Goal: Task Accomplishment & Management: Use online tool/utility

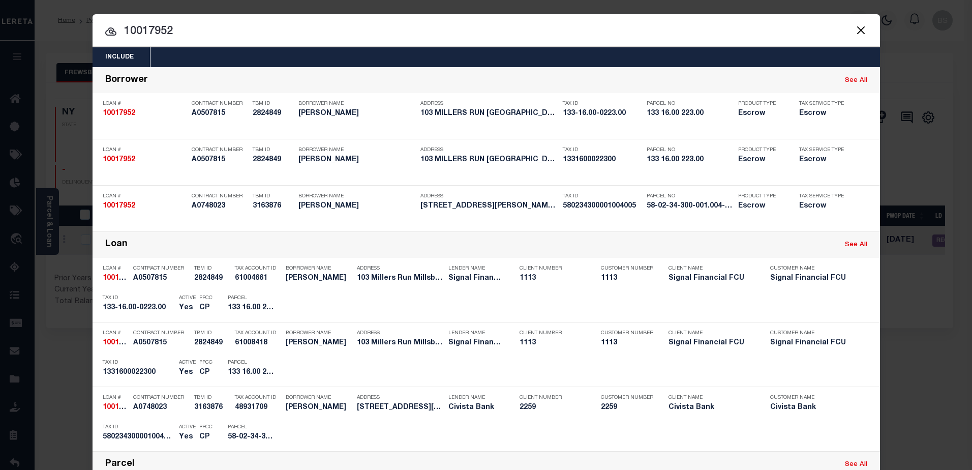
scroll to position [51, 0]
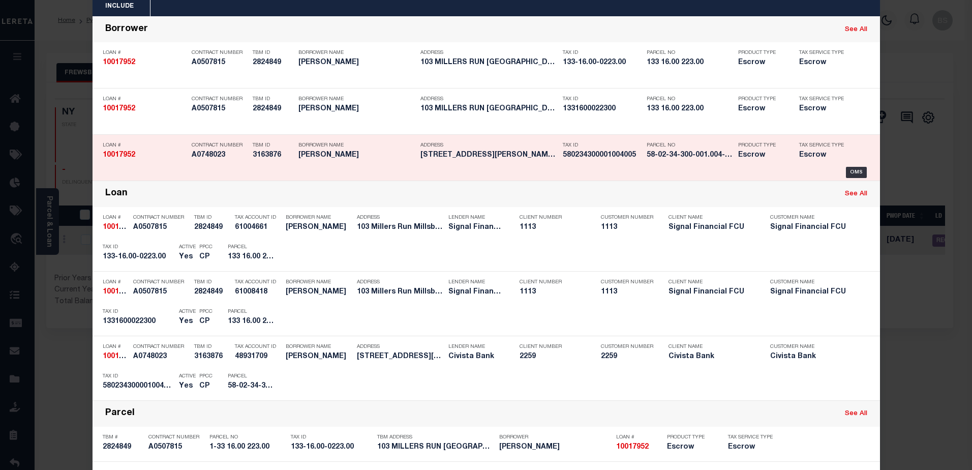
drag, startPoint x: 952, startPoint y: 146, endPoint x: 788, endPoint y: 172, distance: 166.9
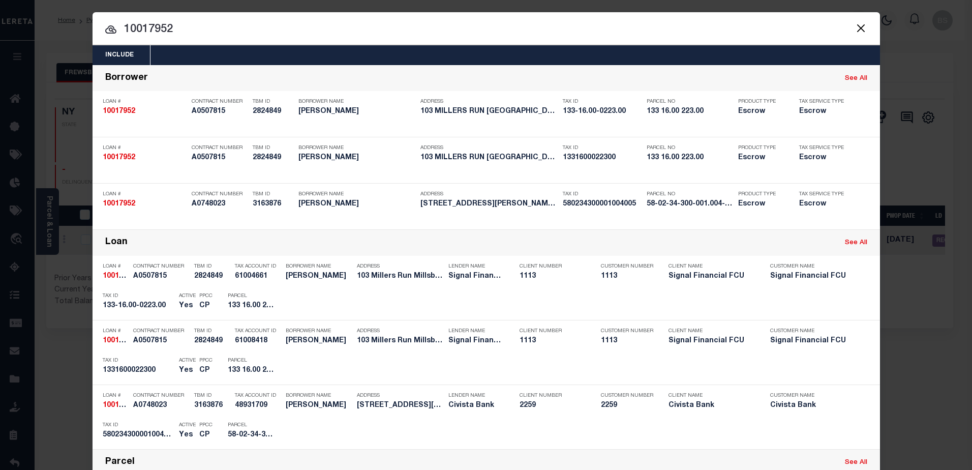
scroll to position [0, 0]
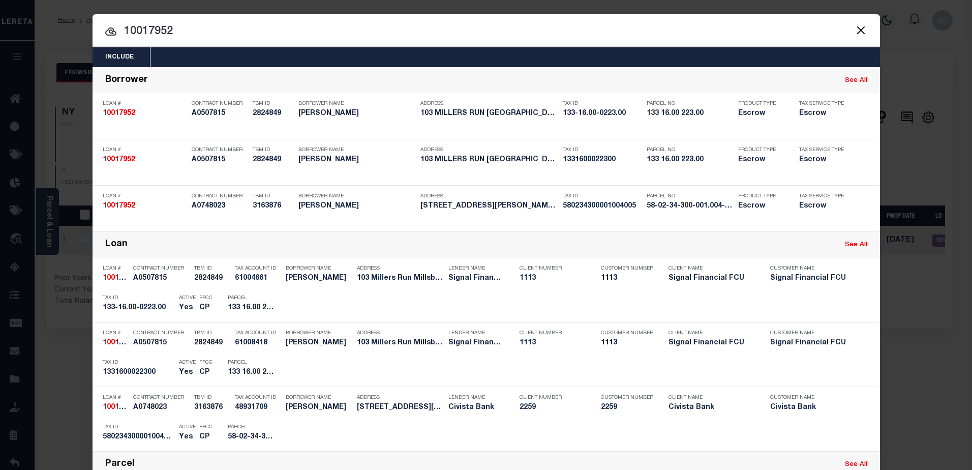
click at [250, 33] on input "10017952" at bounding box center [487, 32] width 788 height 18
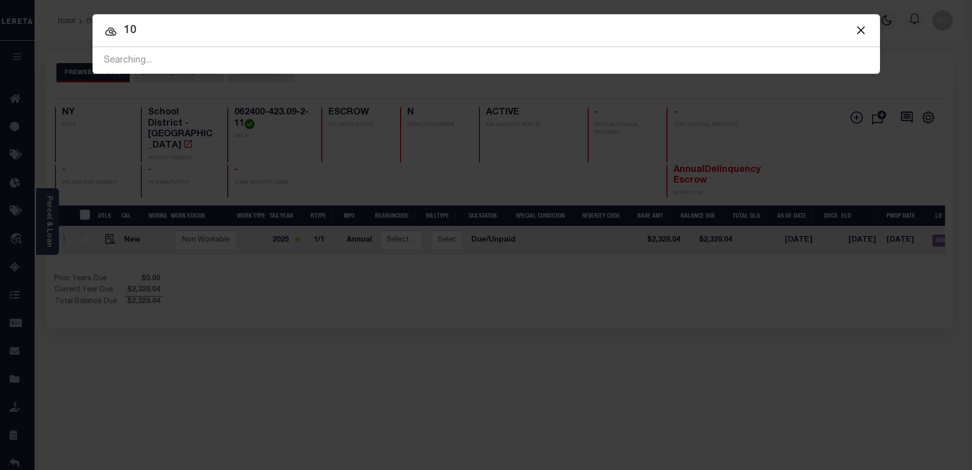
type input "1"
type input "2000122940"
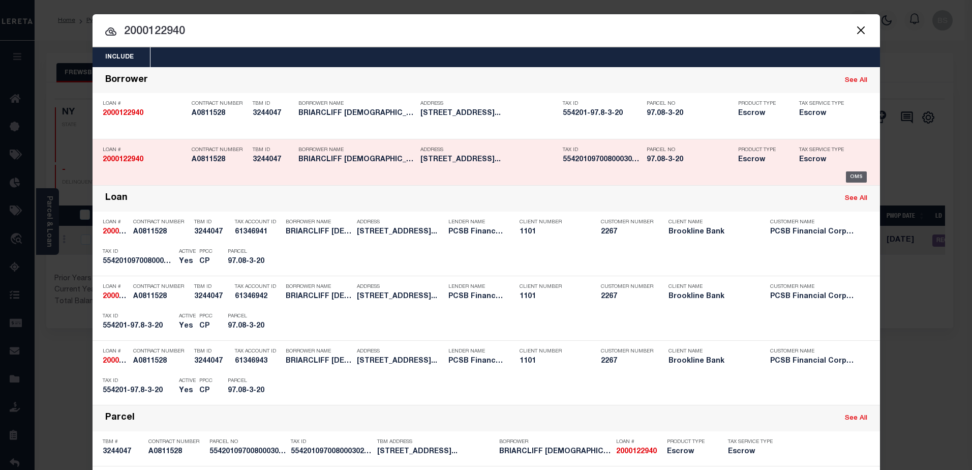
click at [851, 175] on div "OMS" at bounding box center [856, 176] width 21 height 11
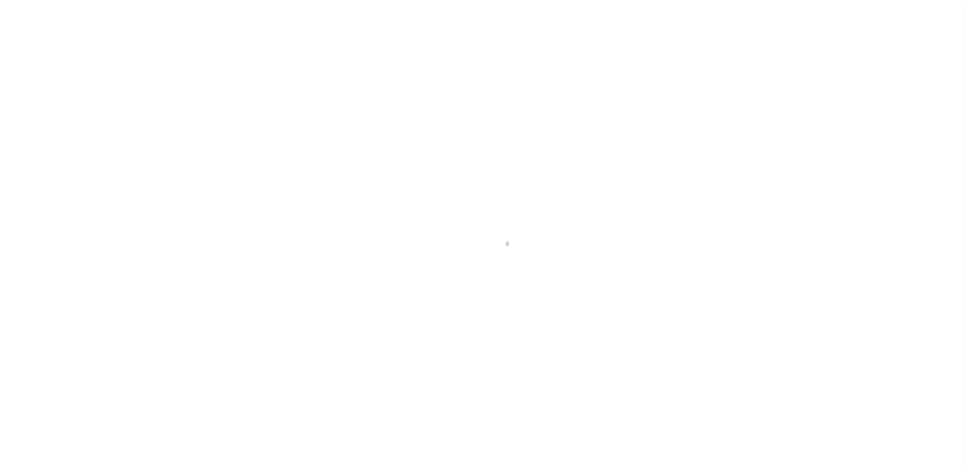
select select "Escrow"
type input "11 ORCHARD ROAD"
type input "55420109700800030200000000"
type input "BRIARCLIFF MANOR NY 10510"
type input "11497"
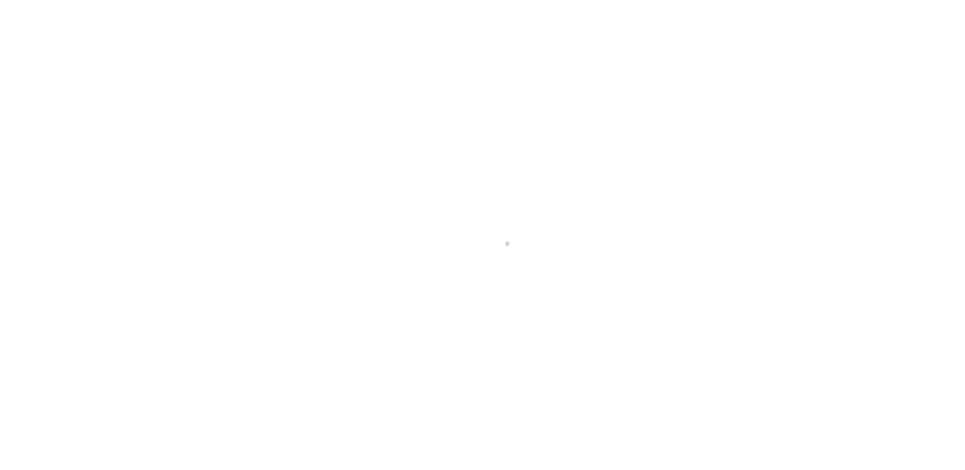
type input "NY"
select select
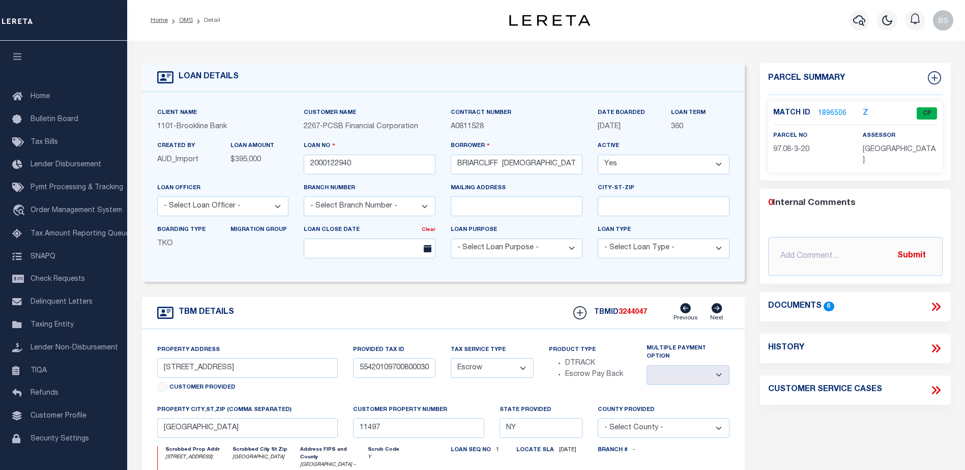
click at [836, 110] on link "1896506" at bounding box center [832, 113] width 28 height 11
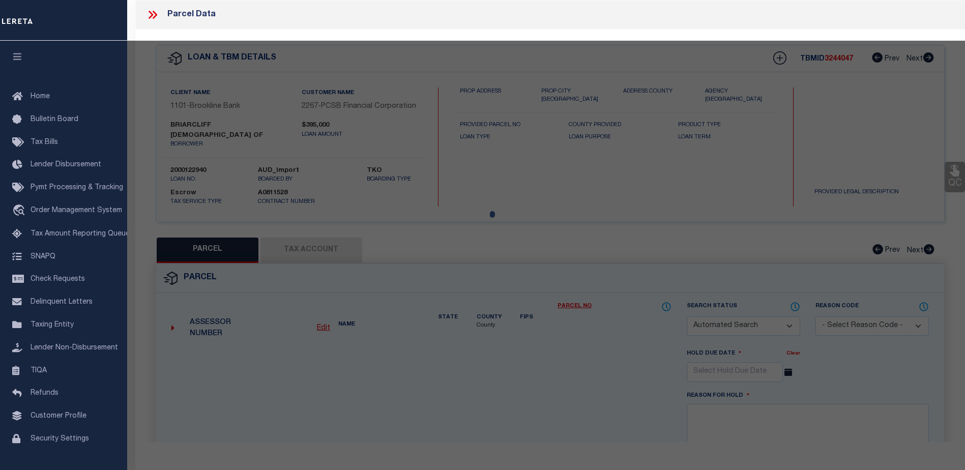
checkbox input "false"
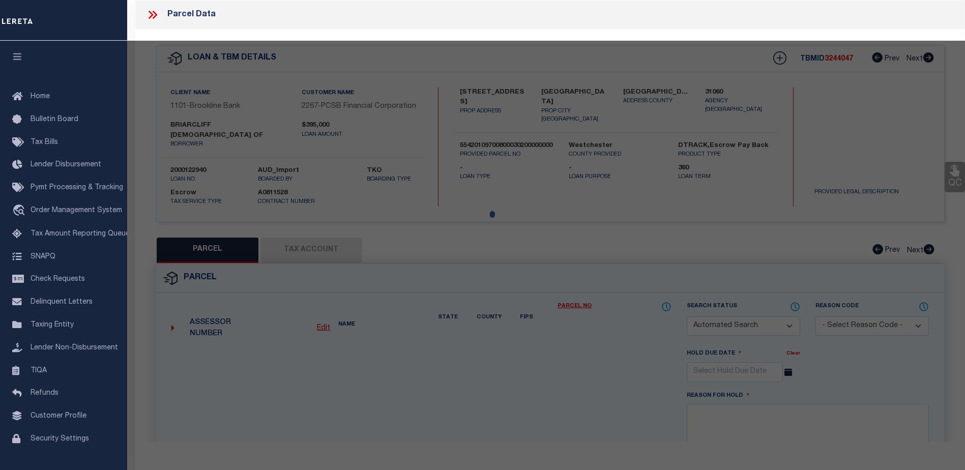
select select "CP"
type input "Chabad Lubavitch of BM-Oss."
select select "AGW"
select select "ADD"
type input "11 Orchard Rd"
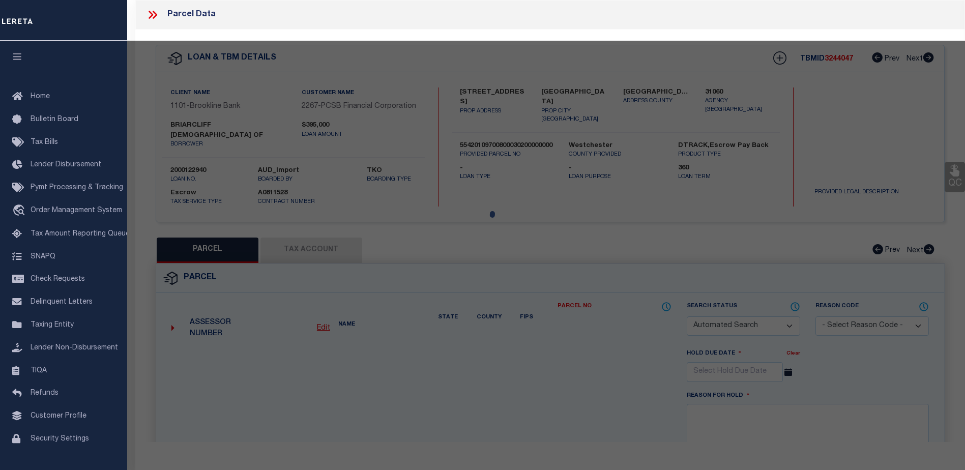
type input "BRIARCLIFF MANOR NY 10510"
type textarea "SBL: 09700800030200000000"
type textarea "Tax ID Special Project"
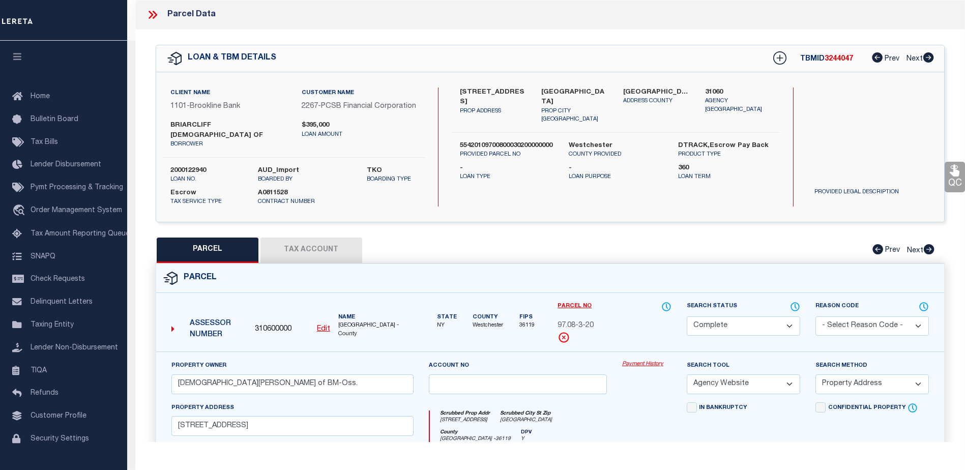
click at [636, 362] on link "Payment History" at bounding box center [646, 364] width 49 height 9
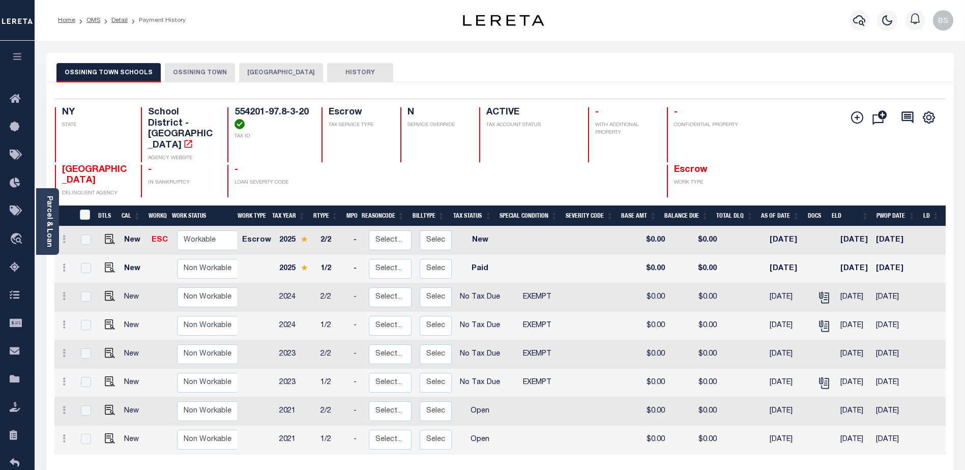
click at [502, 75] on div "OSSINING TOWN SCHOOLS OSSINING TOWN BRIARCLIFF MANOR VILLAGE HISTORY" at bounding box center [499, 72] width 887 height 19
